Goal: Task Accomplishment & Management: Manage account settings

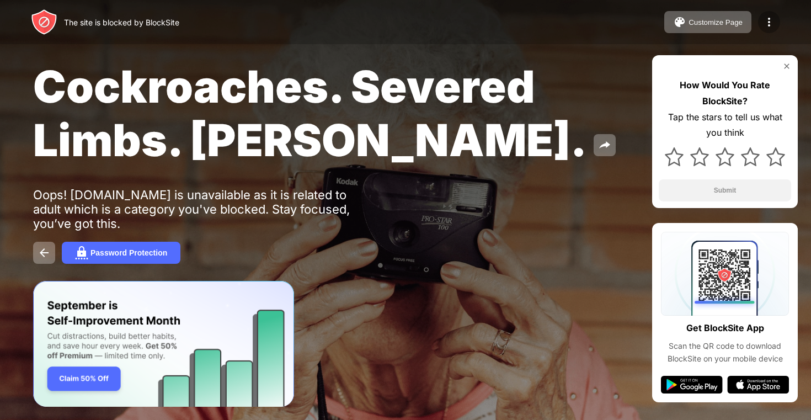
click at [778, 19] on div at bounding box center [769, 22] width 22 height 22
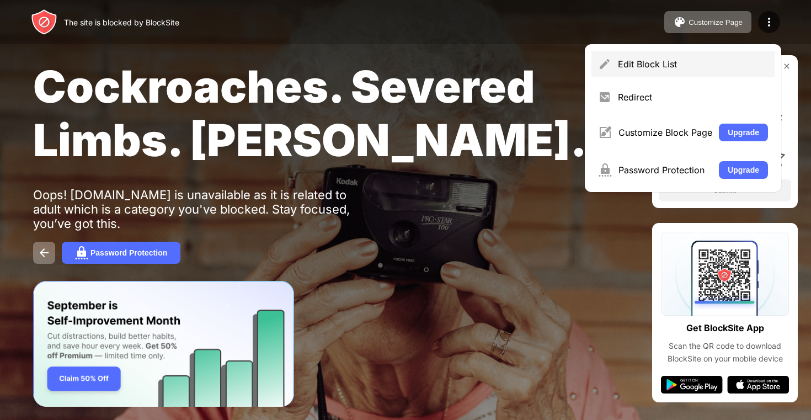
click at [641, 67] on div "Edit Block List" at bounding box center [693, 64] width 150 height 11
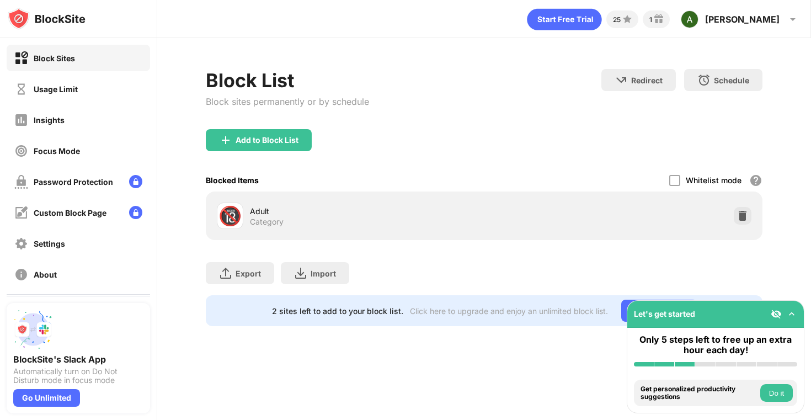
click at [740, 214] on img at bounding box center [742, 215] width 11 height 11
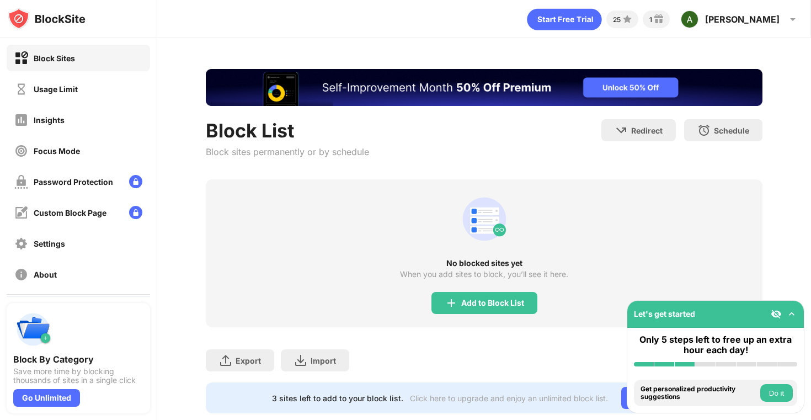
click at [511, 293] on div "Add to Block List" at bounding box center [485, 303] width 106 height 22
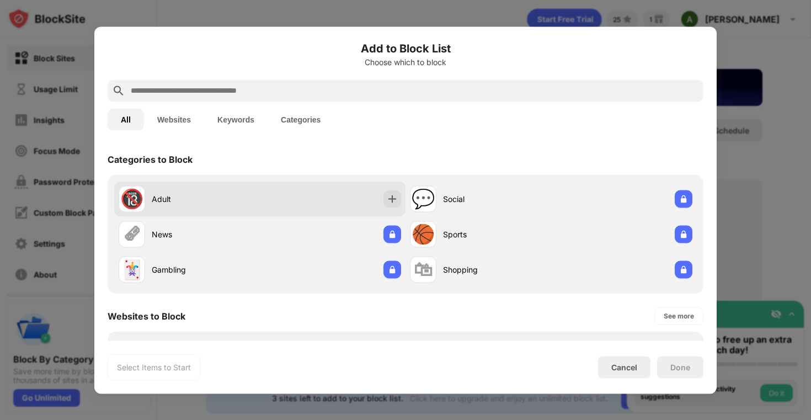
click at [336, 190] on div "🔞 Adult" at bounding box center [259, 198] width 291 height 35
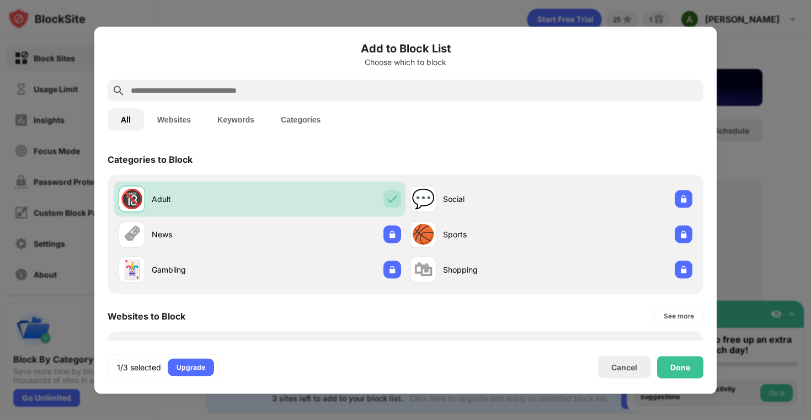
click at [678, 357] on div "Done" at bounding box center [680, 367] width 46 height 22
